Goal: Information Seeking & Learning: Learn about a topic

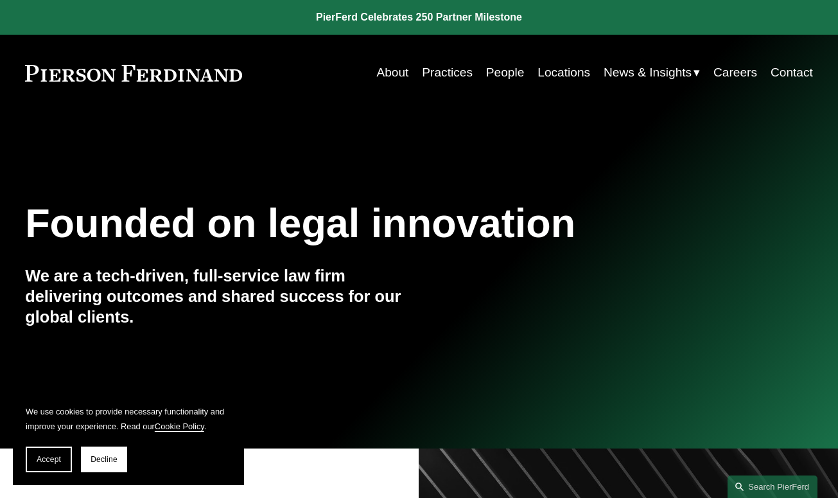
click at [443, 75] on link "Practices" at bounding box center [447, 72] width 51 height 24
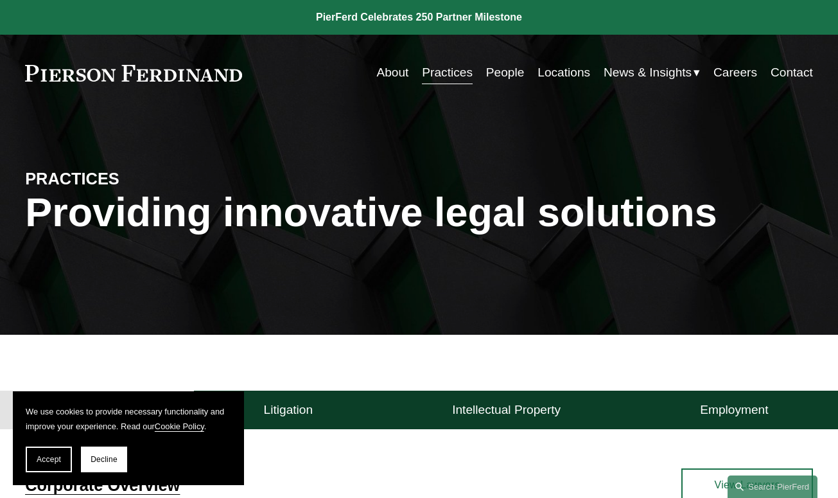
scroll to position [38, 0]
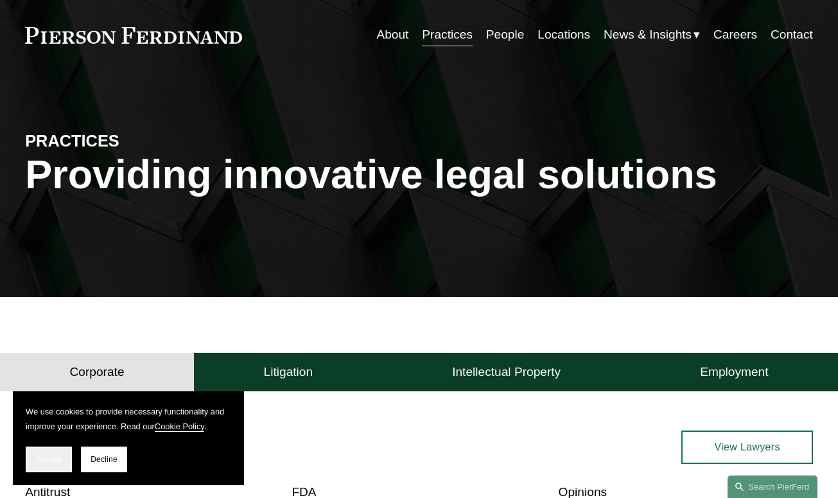
click at [32, 463] on button "Accept" at bounding box center [49, 459] width 46 height 26
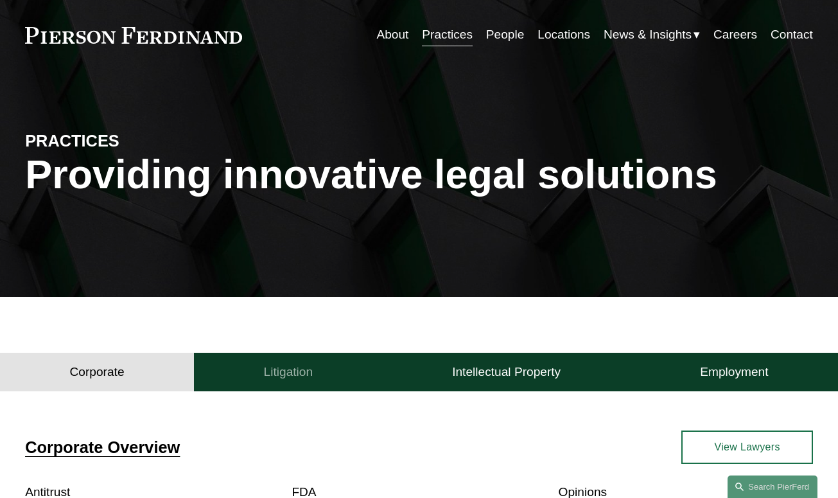
scroll to position [84, 0]
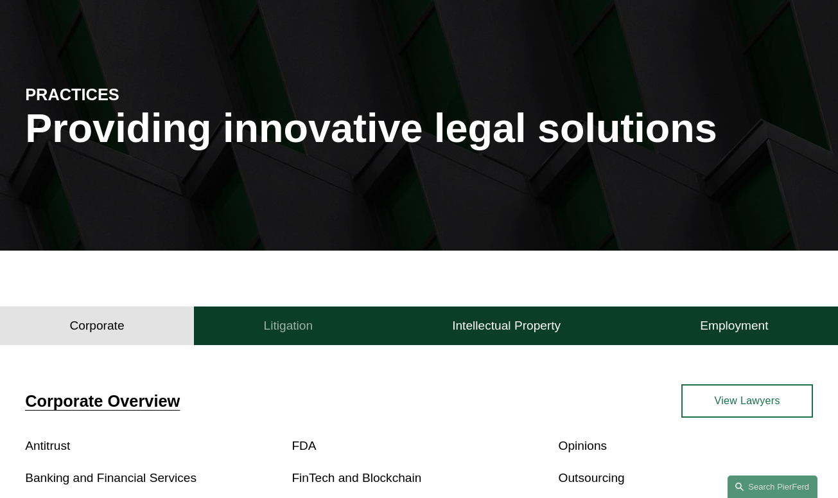
click at [293, 332] on h4 "Litigation" at bounding box center [288, 325] width 49 height 15
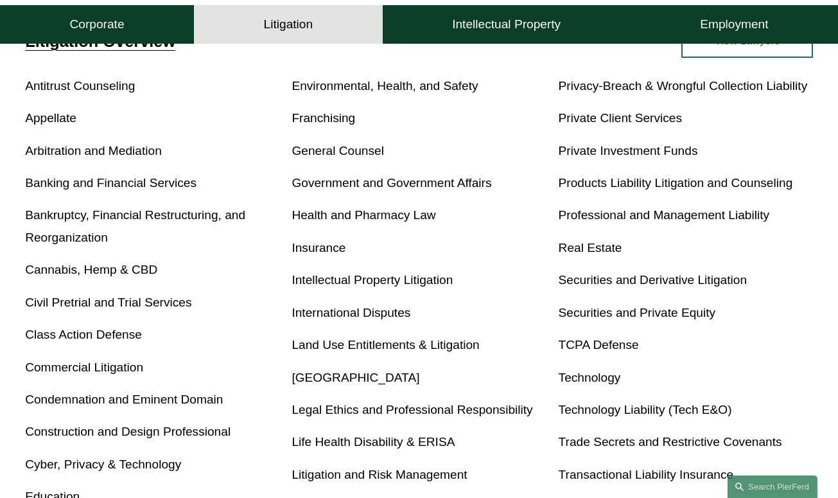
scroll to position [0, 0]
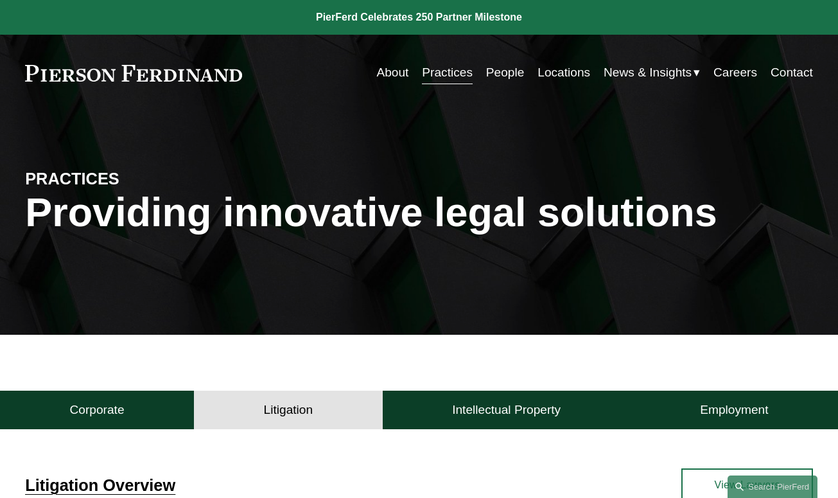
click at [505, 66] on link "People" at bounding box center [505, 72] width 39 height 24
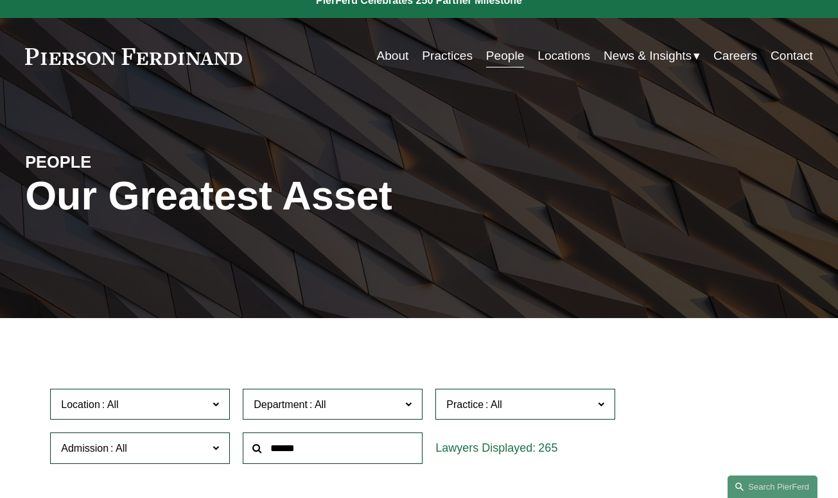
scroll to position [154, 0]
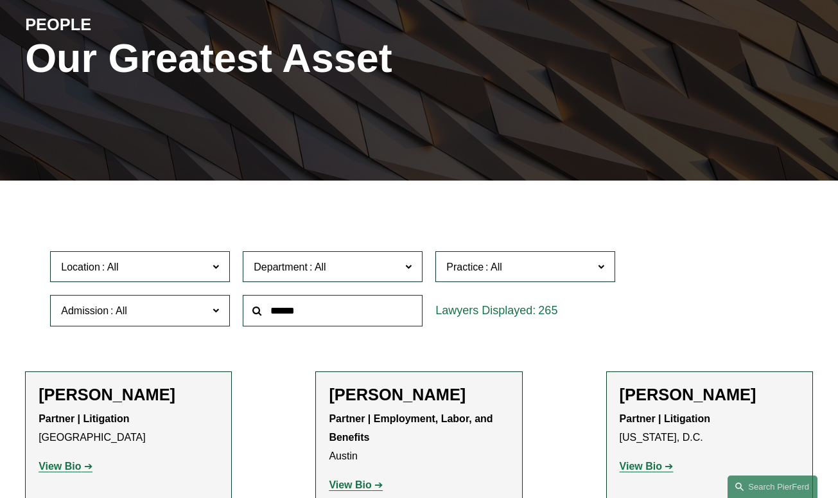
click at [149, 267] on span "Location" at bounding box center [134, 266] width 147 height 17
click at [0, 0] on link "[GEOGRAPHIC_DATA]" at bounding box center [0, 0] width 0 height 0
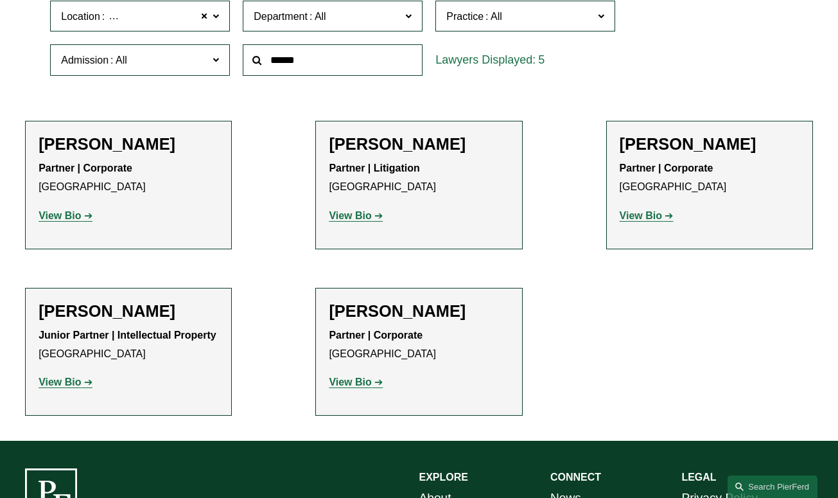
scroll to position [373, 0]
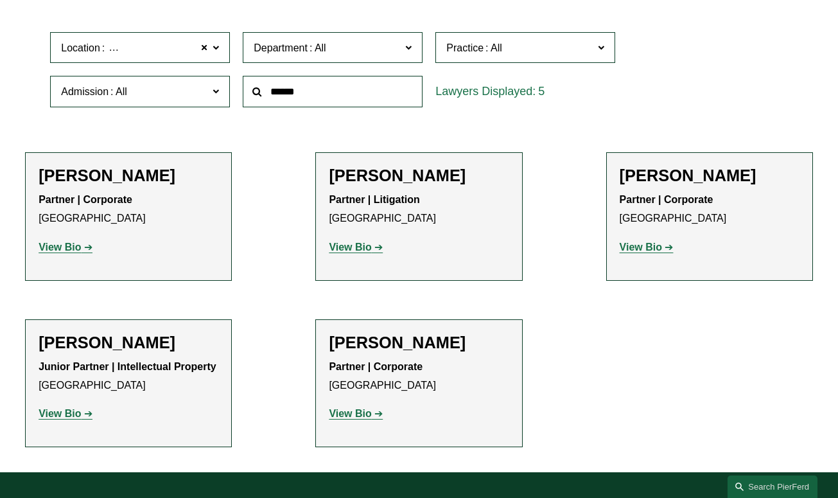
click at [90, 181] on h2 "Christine Amrhein" at bounding box center [129, 176] width 180 height 20
click at [72, 245] on strong "View Bio" at bounding box center [60, 247] width 42 height 11
click at [428, 220] on p "Partner | Litigation Denver" at bounding box center [419, 209] width 180 height 37
click at [376, 248] on link "View Bio" at bounding box center [356, 247] width 54 height 11
click at [646, 252] on strong "View Bio" at bounding box center [641, 247] width 42 height 11
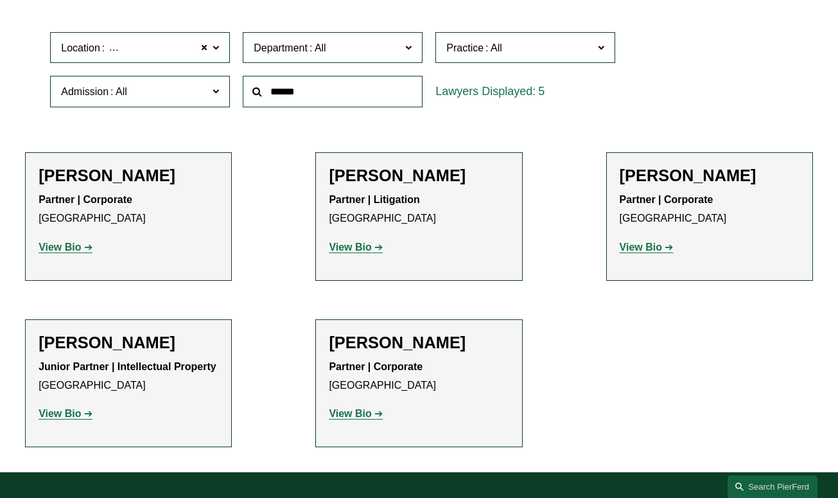
scroll to position [540, 0]
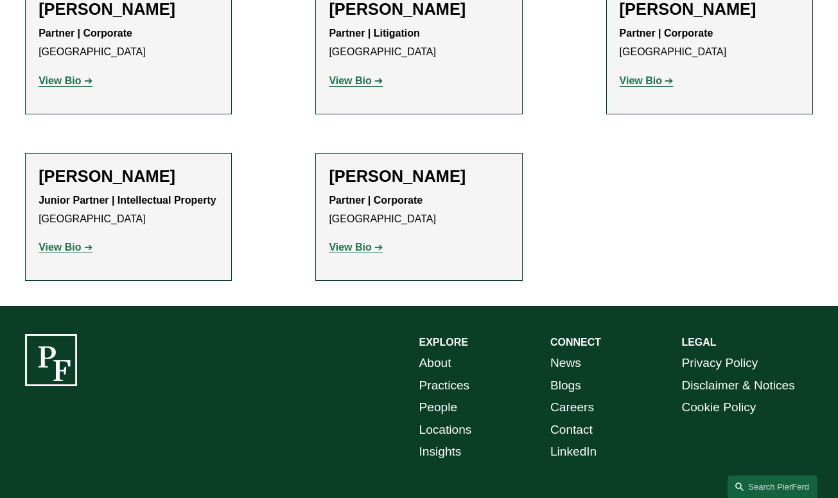
click at [69, 245] on strong "View Bio" at bounding box center [60, 247] width 42 height 11
click at [364, 249] on strong "View Bio" at bounding box center [350, 247] width 42 height 11
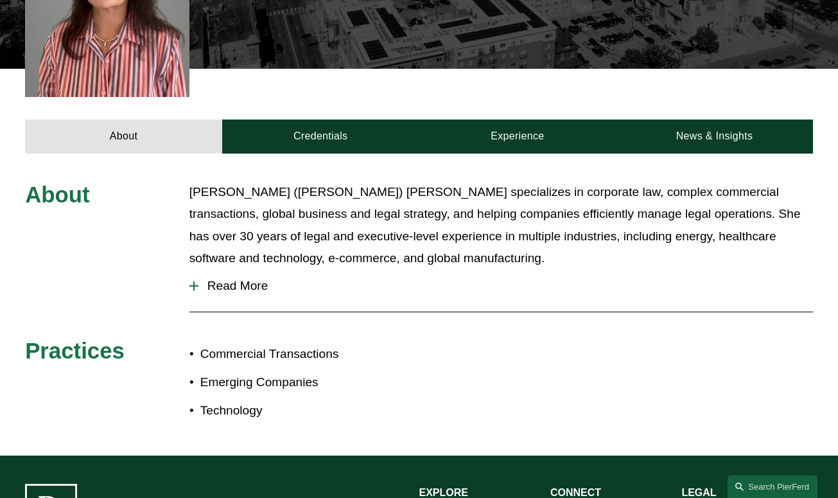
scroll to position [413, 0]
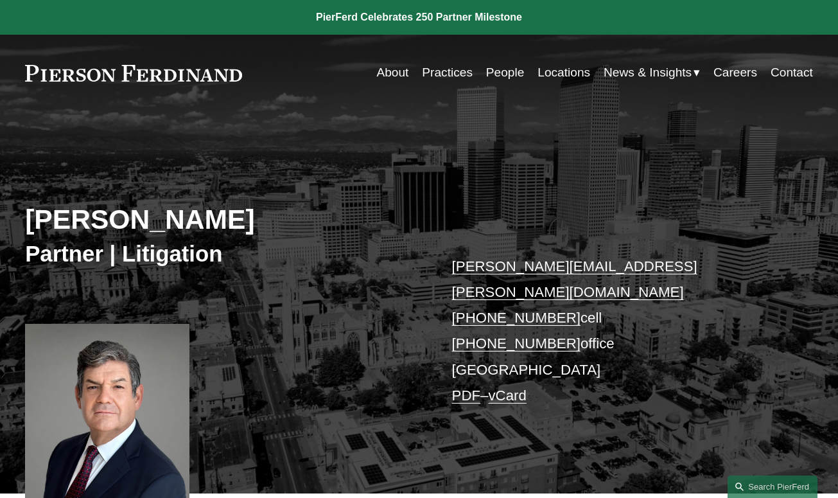
scroll to position [170, 0]
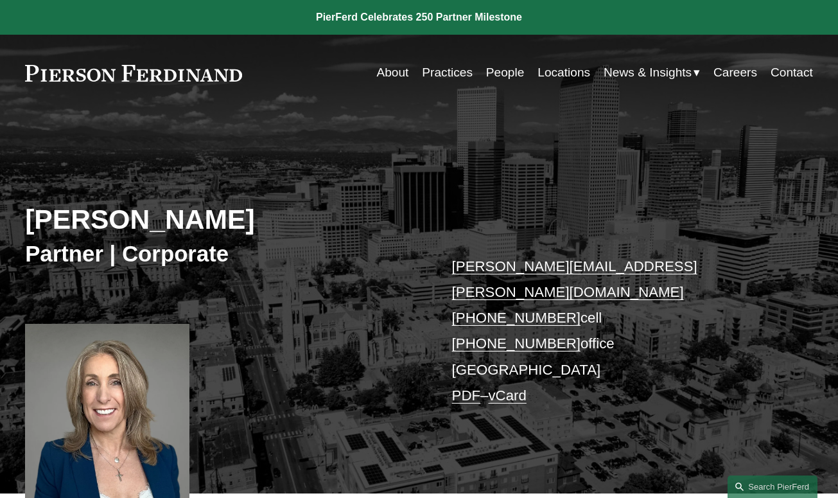
scroll to position [38, 0]
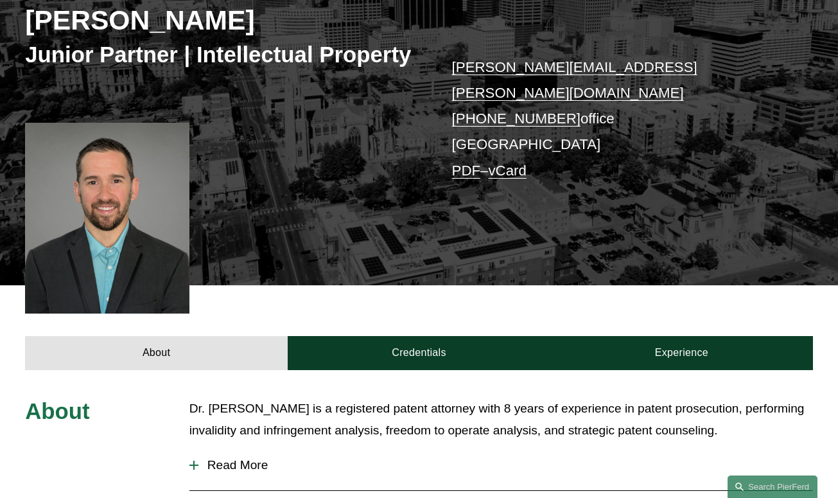
scroll to position [229, 0]
